Goal: Check status: Check status

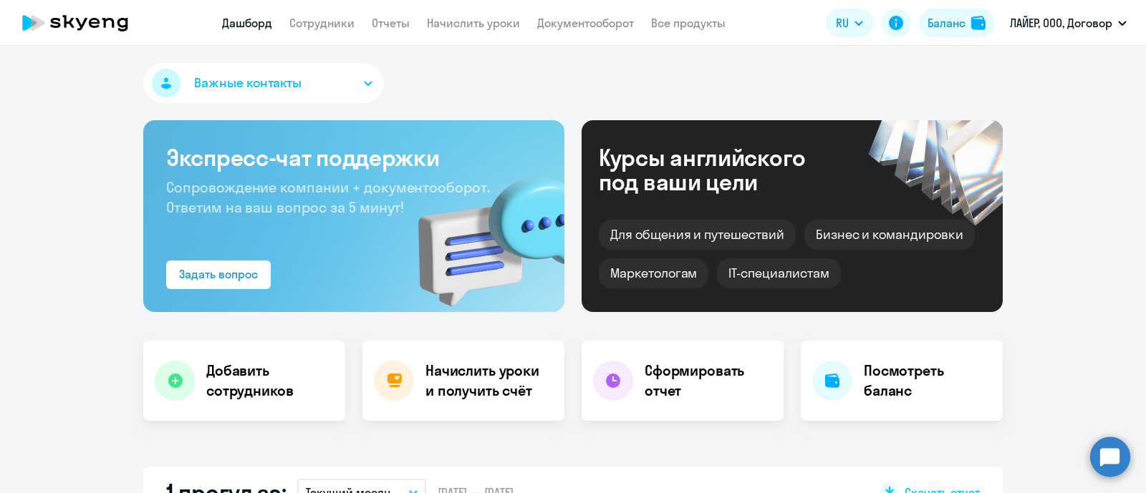
select select "30"
click at [307, 28] on link "Сотрудники" at bounding box center [321, 23] width 65 height 14
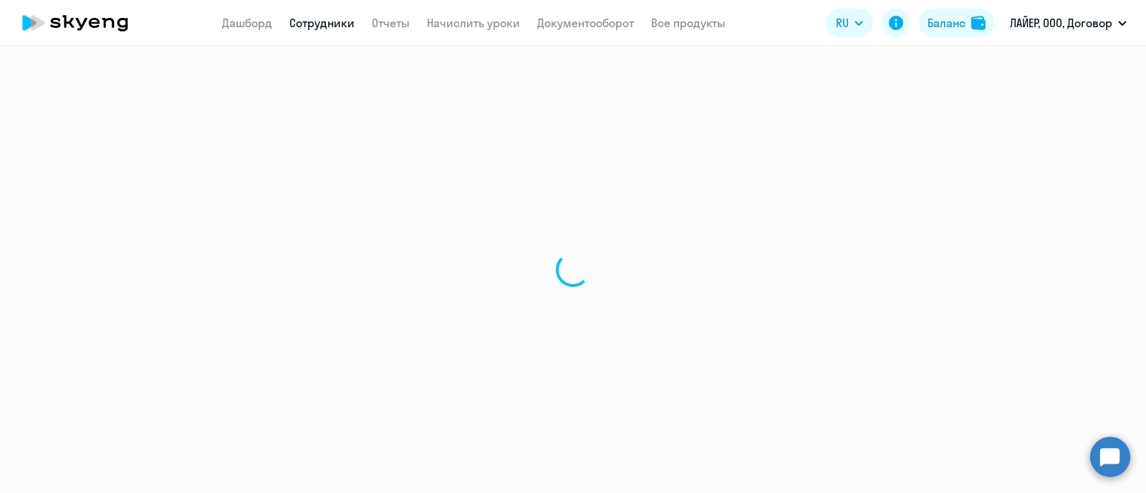
select select "30"
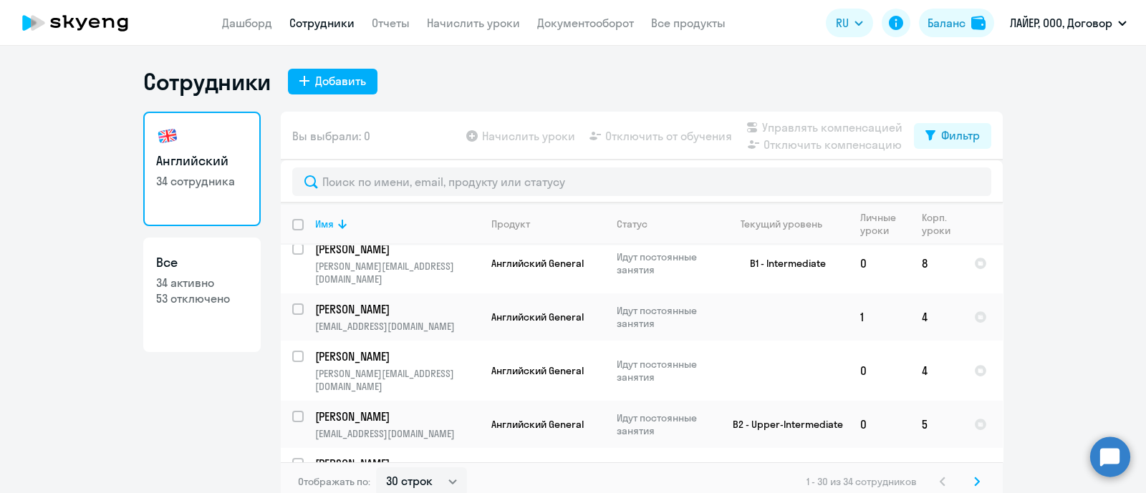
scroll to position [715, 0]
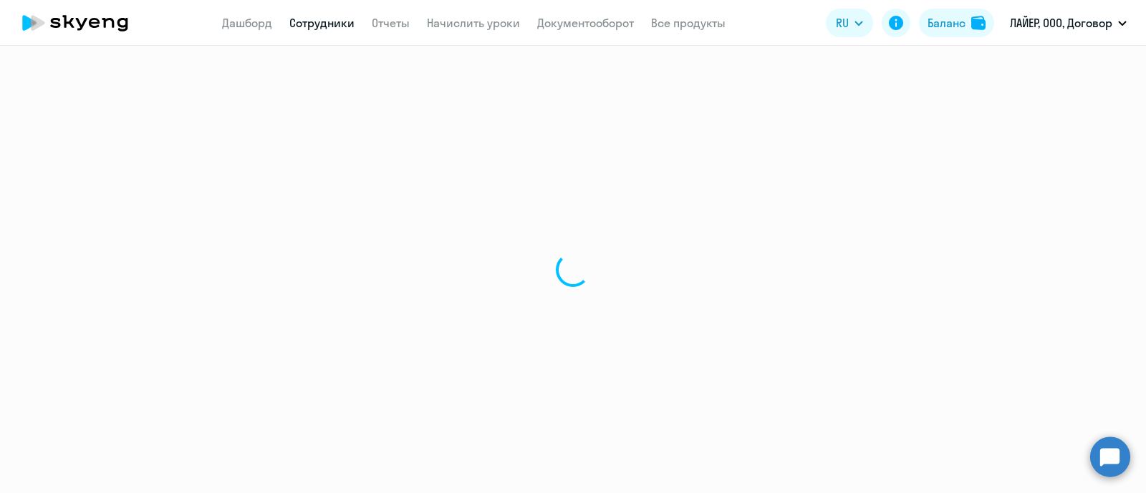
select select "english"
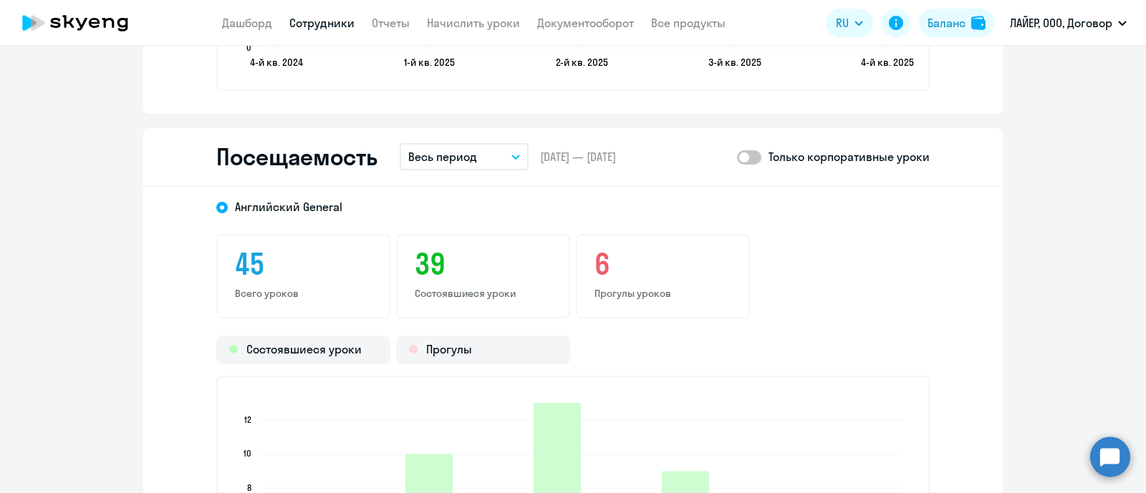
scroll to position [1820, 0]
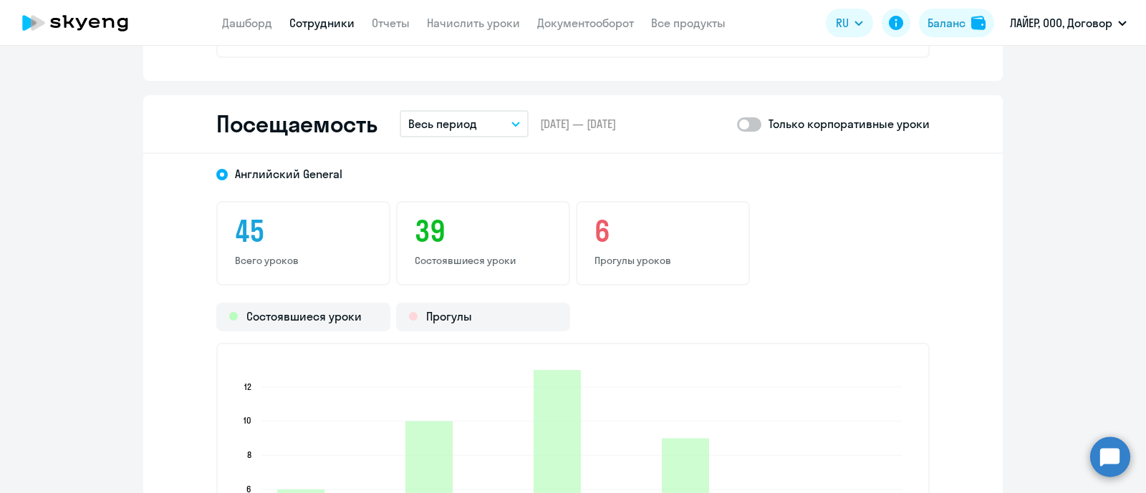
click at [745, 127] on span at bounding box center [749, 124] width 24 height 14
click at [737, 125] on input "checkbox" at bounding box center [736, 124] width 1 height 1
click at [451, 119] on p "Весь период" at bounding box center [442, 123] width 69 height 17
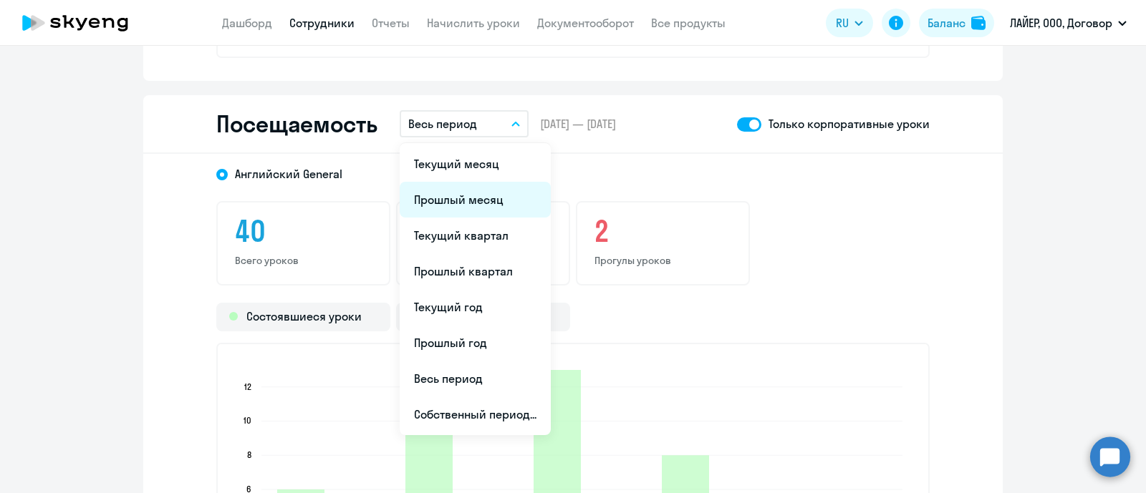
click at [462, 195] on li "Прошлый месяц" at bounding box center [475, 200] width 151 height 36
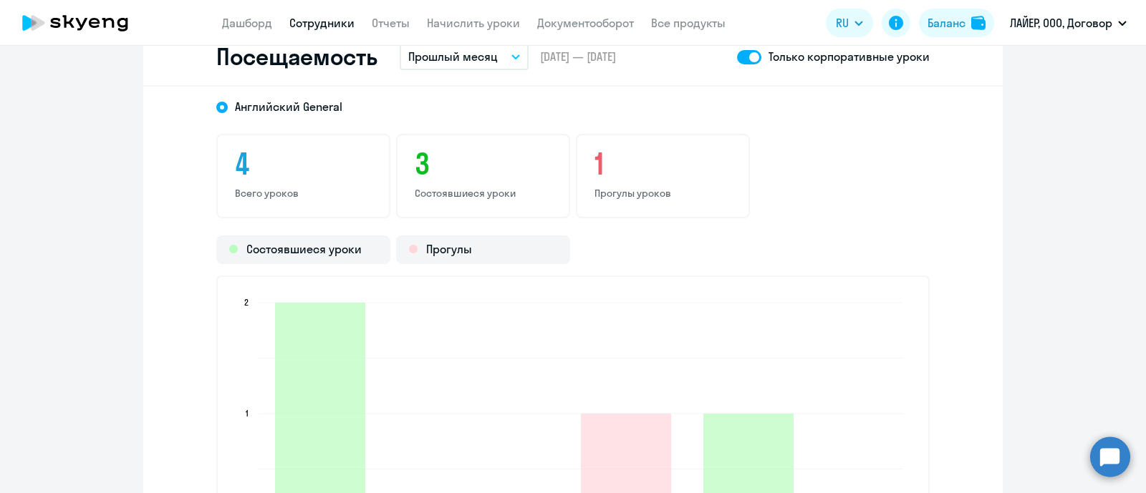
scroll to position [1850, 0]
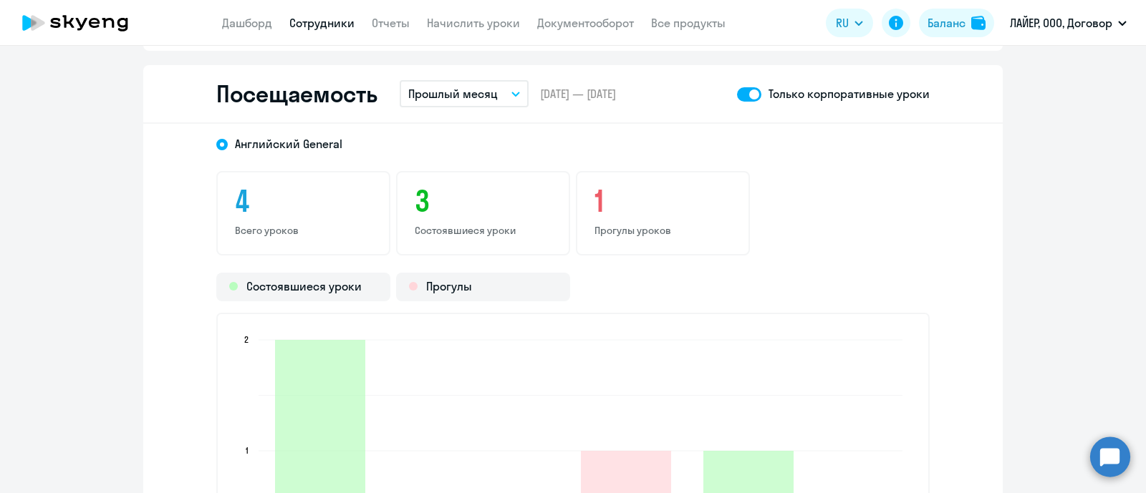
click at [742, 95] on span at bounding box center [749, 94] width 24 height 14
click at [737, 95] on input "checkbox" at bounding box center [736, 94] width 1 height 1
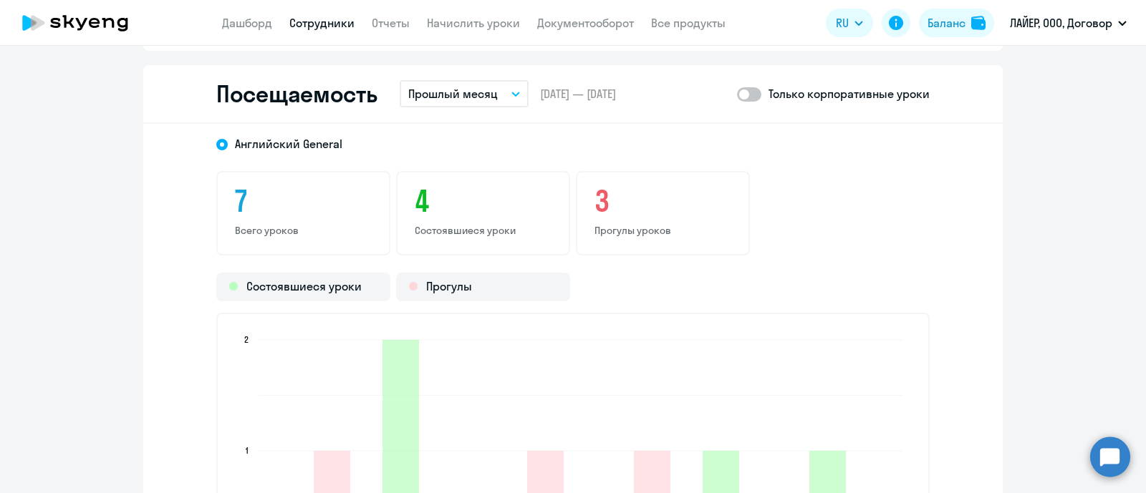
click at [753, 95] on span at bounding box center [749, 94] width 24 height 14
click at [737, 95] on input "checkbox" at bounding box center [736, 94] width 1 height 1
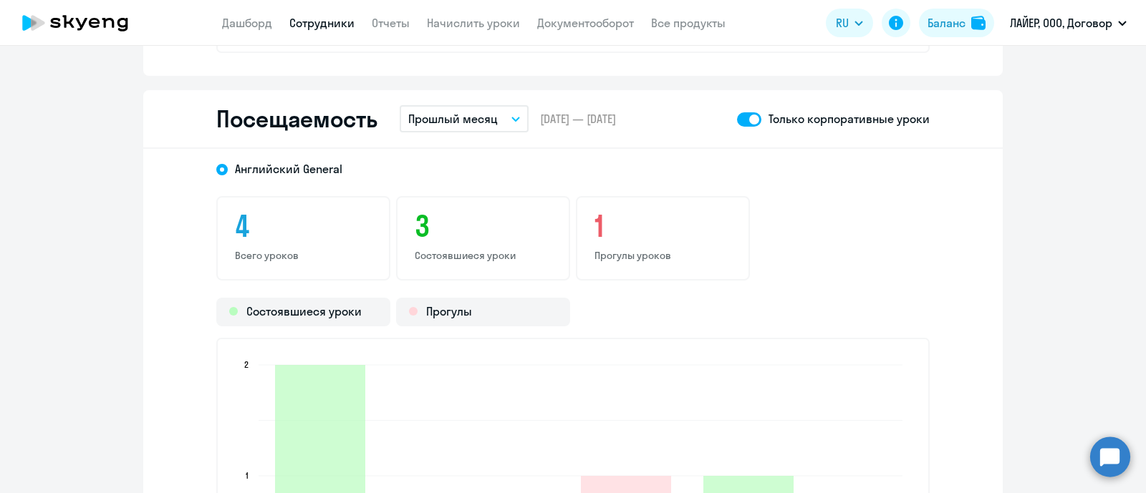
scroll to position [1820, 0]
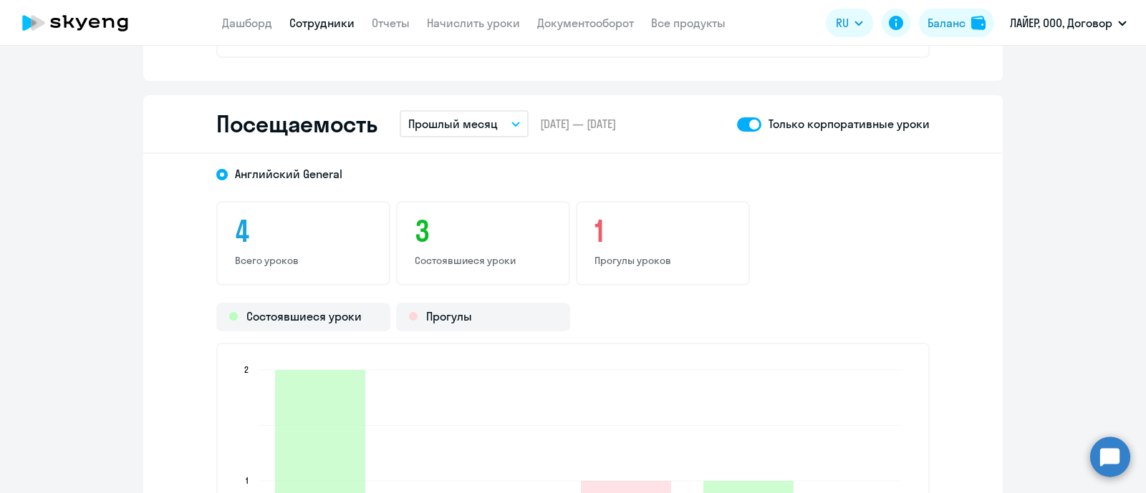
click at [737, 124] on span at bounding box center [749, 124] width 24 height 14
click at [736, 124] on input "checkbox" at bounding box center [736, 124] width 1 height 1
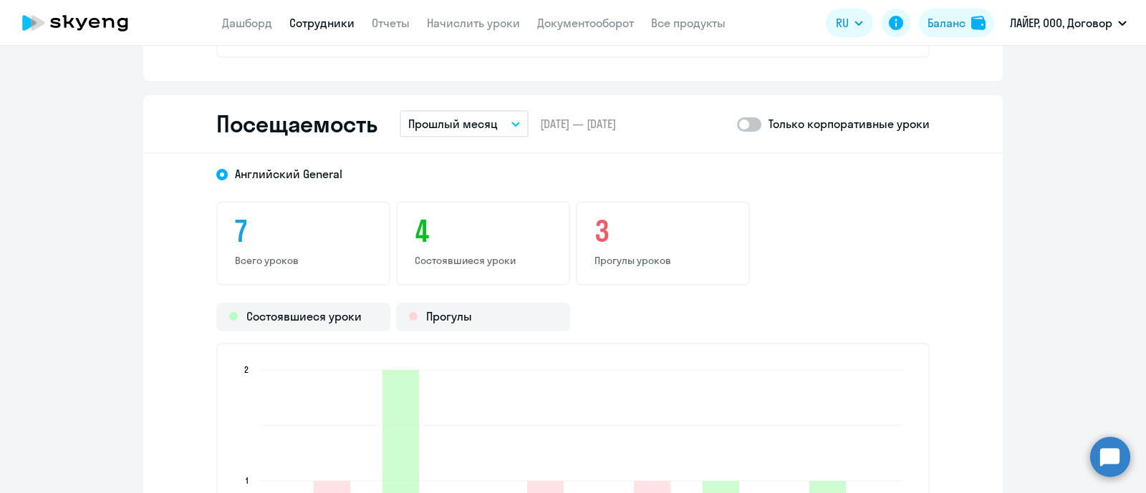
click at [748, 118] on span at bounding box center [749, 124] width 24 height 14
click at [737, 124] on input "checkbox" at bounding box center [736, 124] width 1 height 1
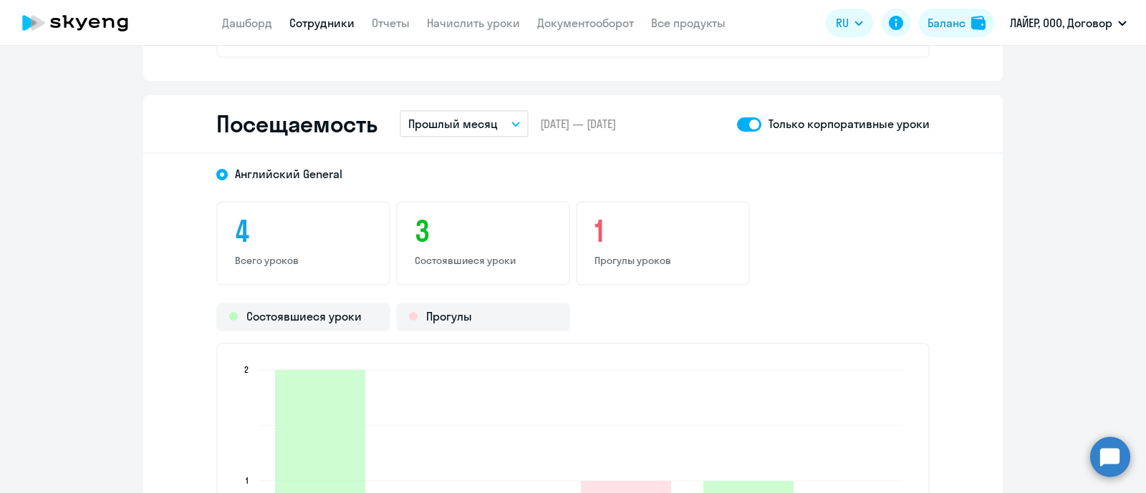
click at [738, 123] on span at bounding box center [749, 124] width 24 height 14
click at [737, 124] on input "checkbox" at bounding box center [736, 124] width 1 height 1
checkbox input "false"
